Goal: Transaction & Acquisition: Purchase product/service

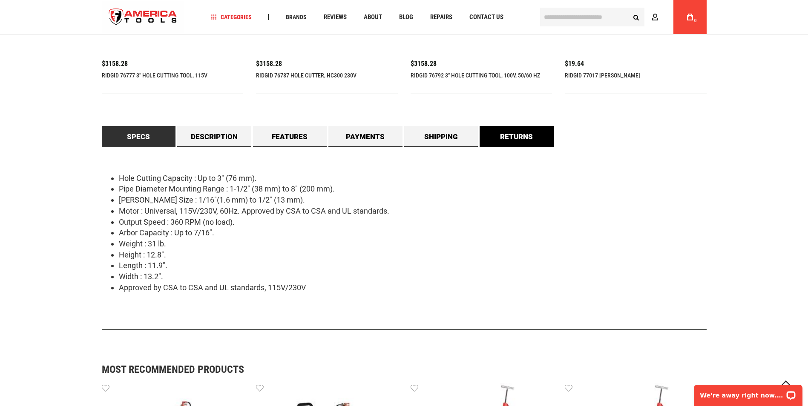
scroll to position [724, 0]
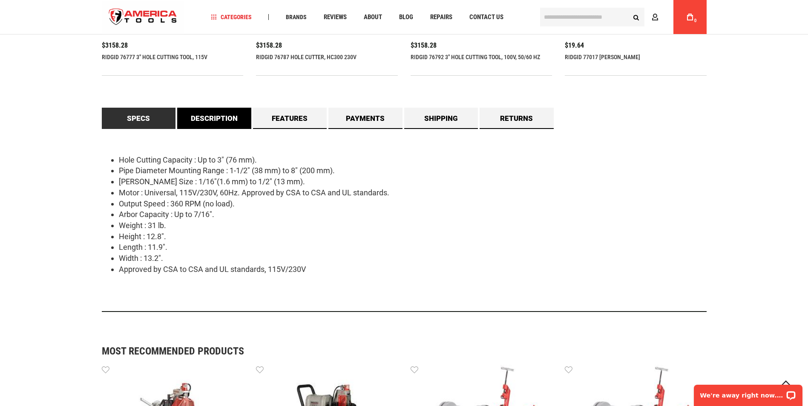
click at [213, 111] on link "Description" at bounding box center [214, 118] width 74 height 21
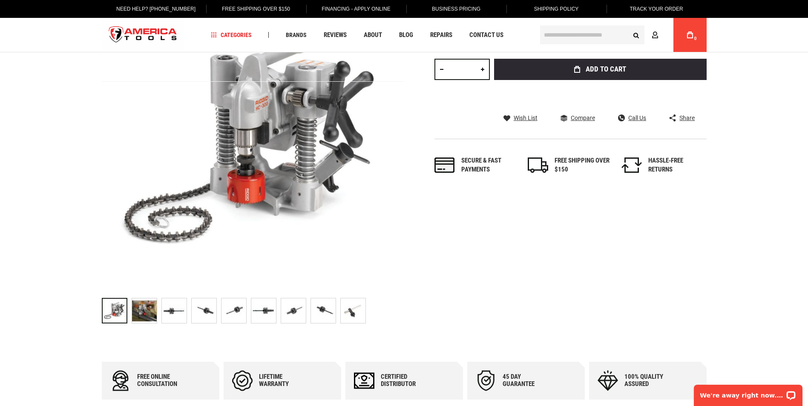
scroll to position [0, 0]
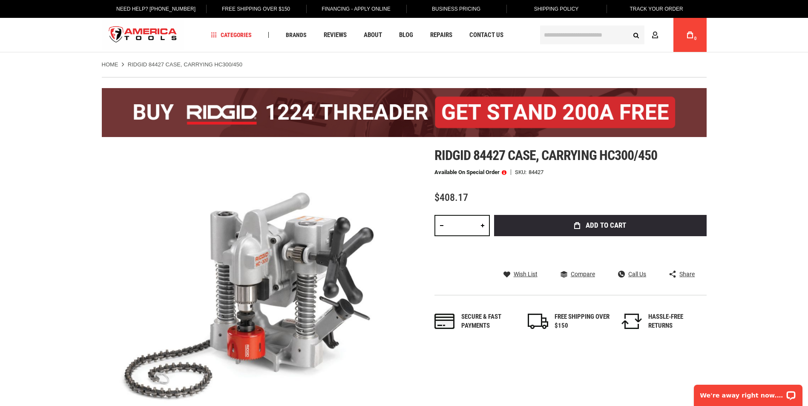
click at [592, 34] on input "text" at bounding box center [592, 35] width 104 height 19
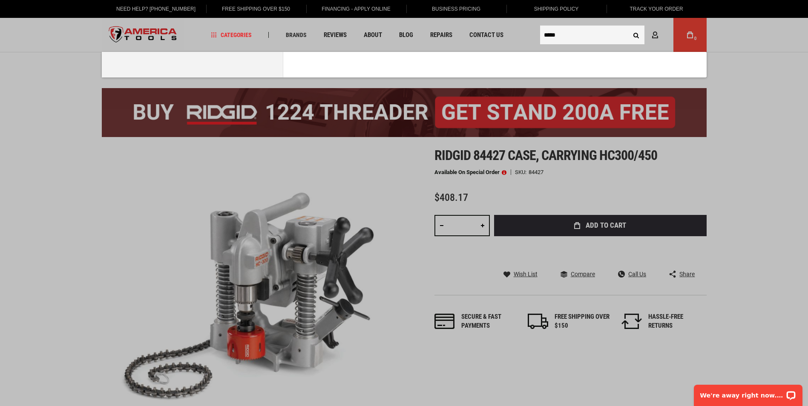
type input "*****"
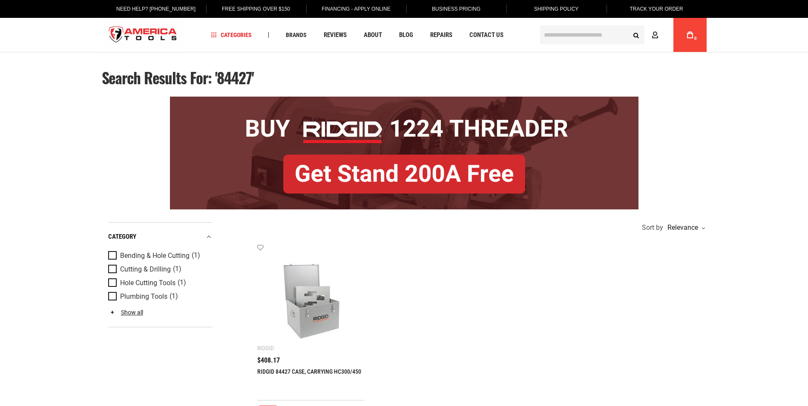
click at [311, 318] on img at bounding box center [311, 298] width 91 height 91
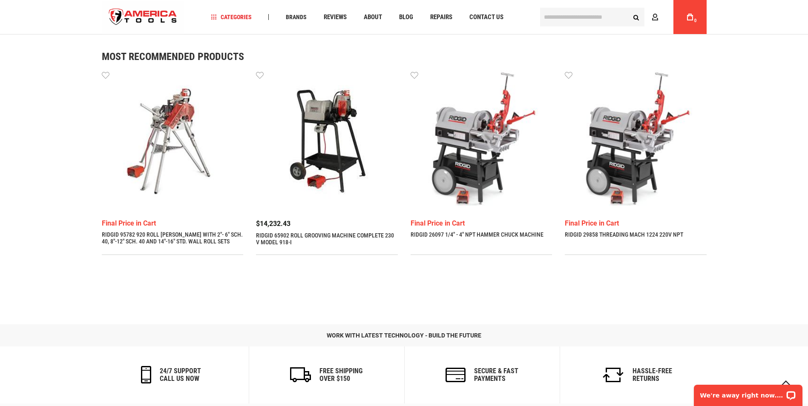
scroll to position [889, 0]
